Goal: Navigation & Orientation: Understand site structure

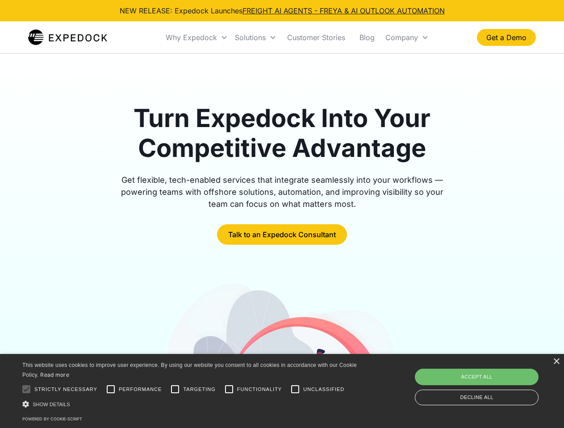
click at [197, 37] on div "Why Expedock" at bounding box center [191, 37] width 51 height 9
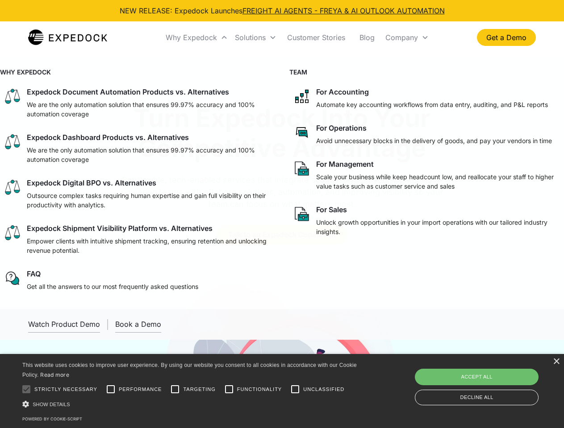
click at [255, 37] on div "Solutions" at bounding box center [250, 37] width 31 height 9
click at [407, 37] on div "Company" at bounding box center [401, 37] width 33 height 9
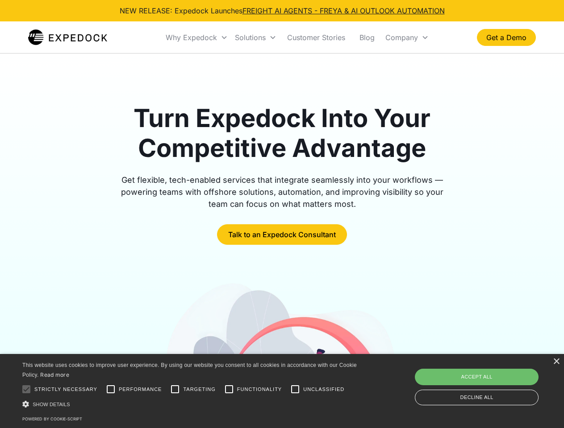
click at [556, 362] on div "×" at bounding box center [556, 362] width 7 height 7
click at [26, 390] on div at bounding box center [26, 390] width 18 height 18
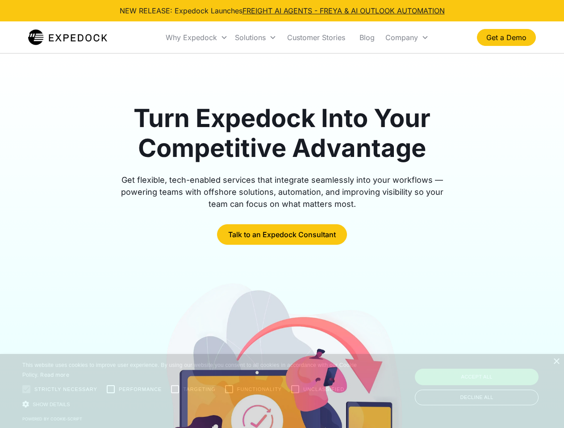
click at [111, 390] on div at bounding box center [281, 401] width 507 height 241
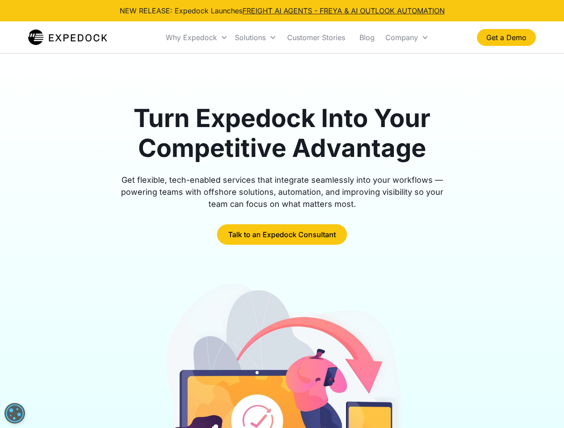
click at [175, 390] on img at bounding box center [282, 401] width 244 height 241
click at [229, 390] on img at bounding box center [282, 401] width 244 height 241
click at [295, 390] on img at bounding box center [282, 401] width 244 height 241
click at [191, 404] on img at bounding box center [282, 401] width 244 height 241
